Goal: Check status: Check status

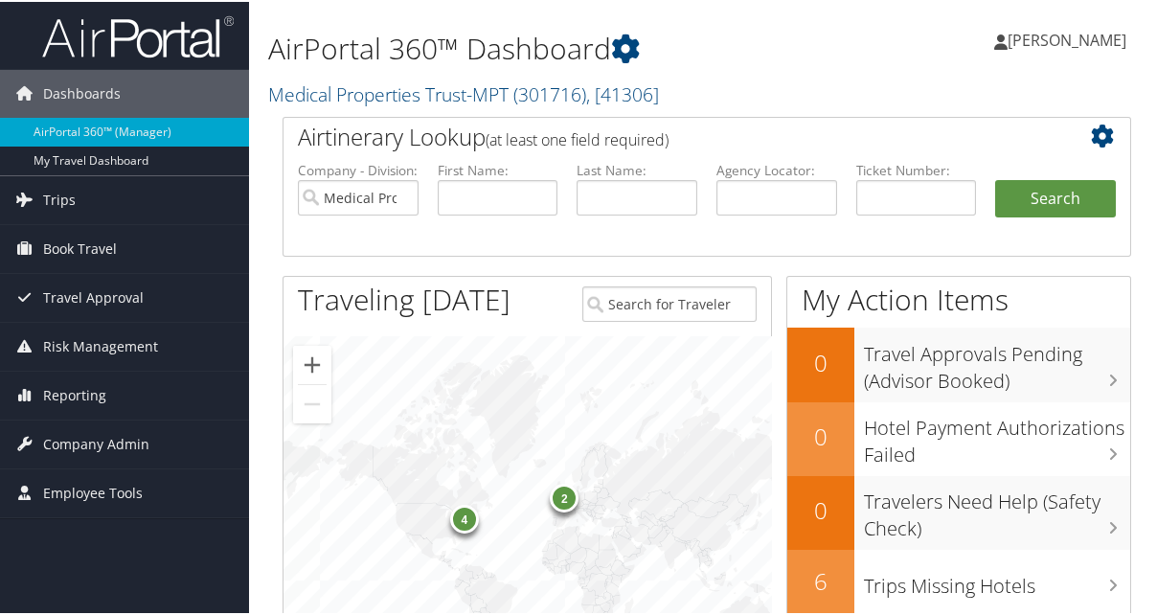
click at [52, 194] on span "Trips" at bounding box center [59, 198] width 33 height 48
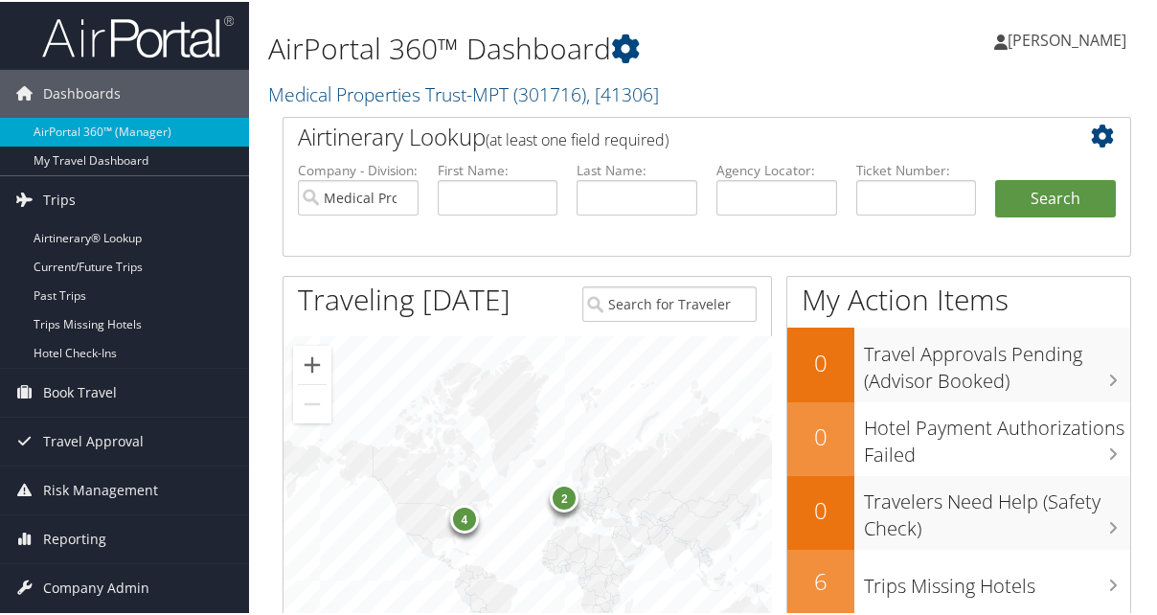
click at [91, 267] on link "Current/Future Trips" at bounding box center [124, 265] width 249 height 29
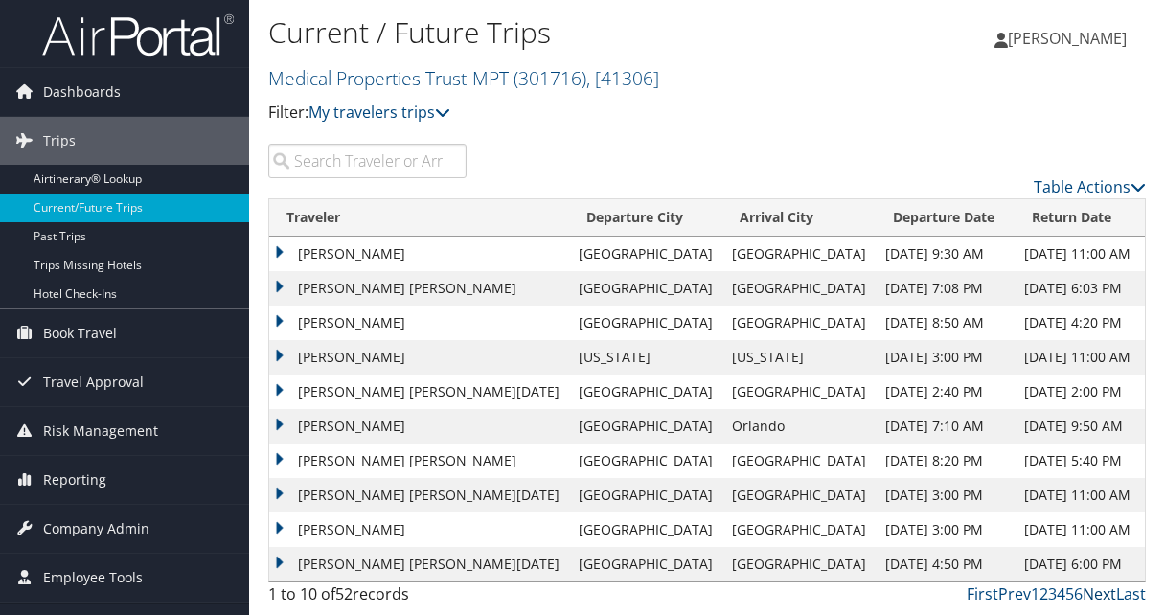
click at [1110, 594] on link "Next" at bounding box center [1100, 593] width 34 height 21
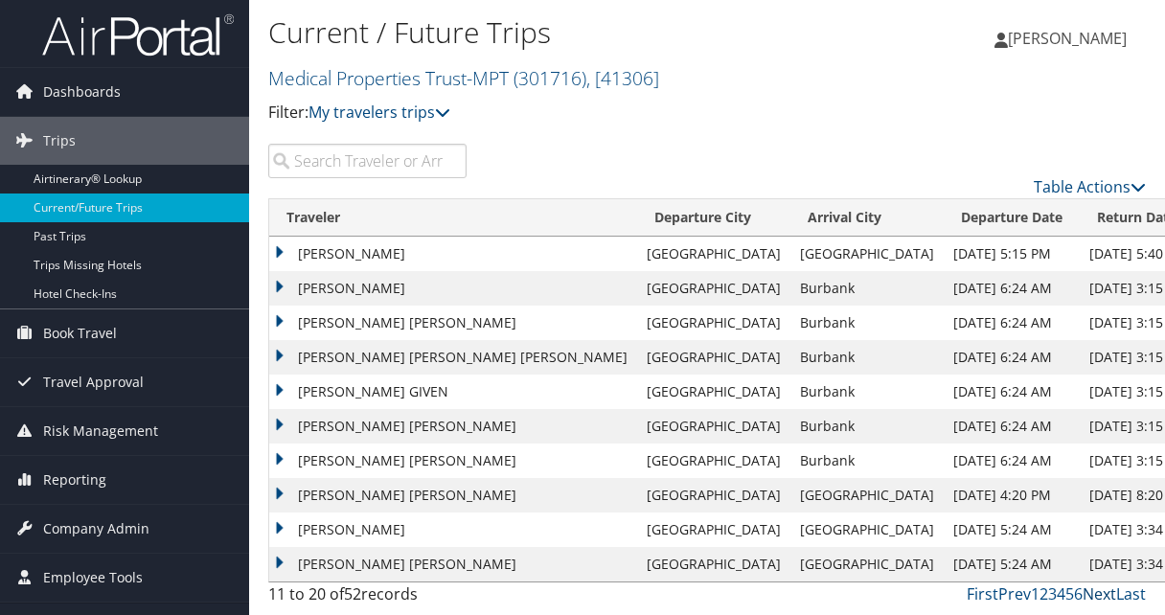
click at [1100, 591] on link "Next" at bounding box center [1100, 593] width 34 height 21
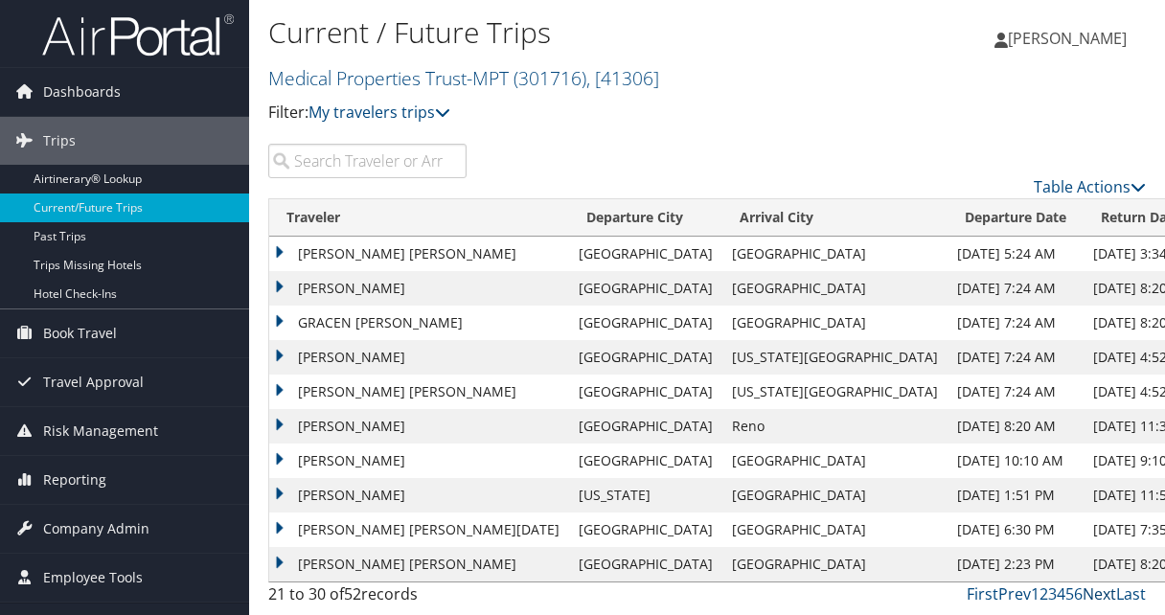
click at [1103, 593] on link "Next" at bounding box center [1100, 593] width 34 height 21
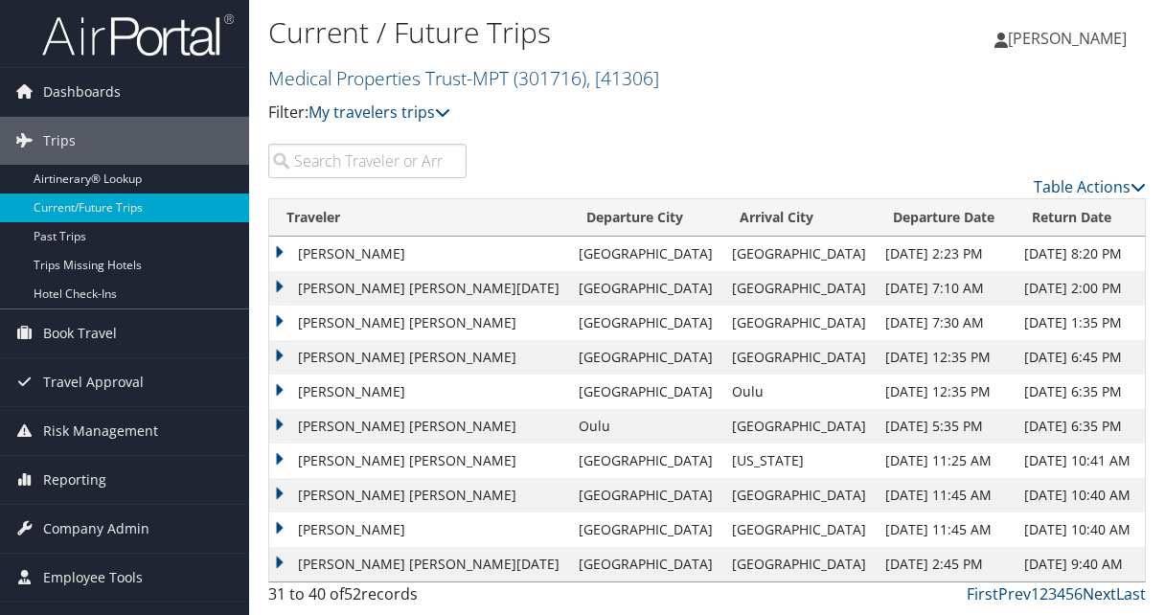
click at [1108, 593] on link "Next" at bounding box center [1100, 593] width 34 height 21
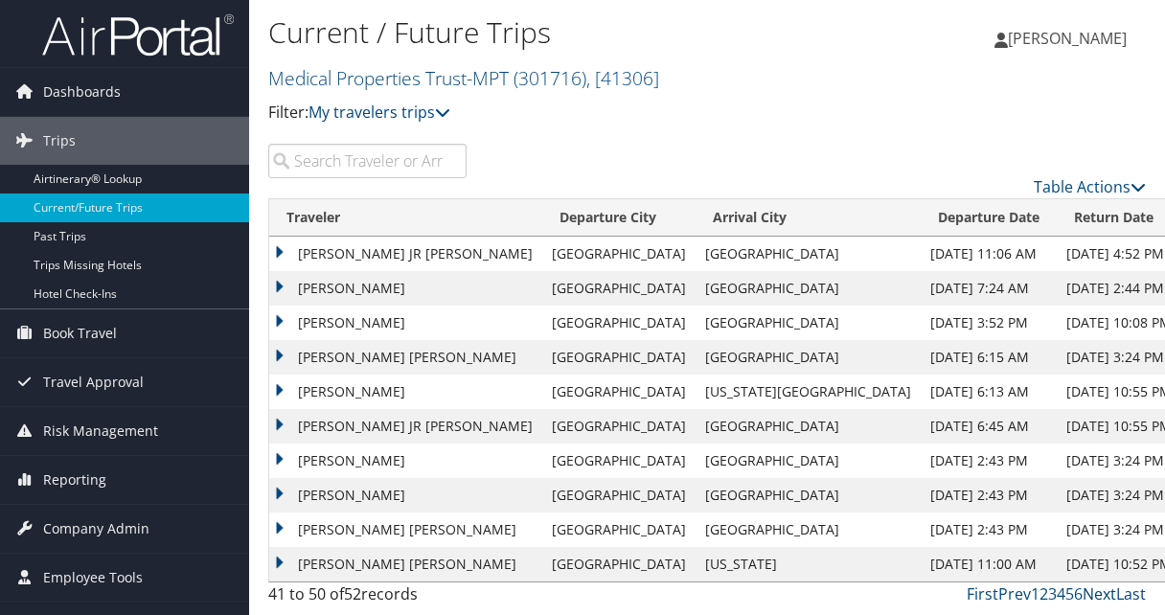
click at [1105, 593] on link "Next" at bounding box center [1100, 593] width 34 height 21
